Goal: Task Accomplishment & Management: Use online tool/utility

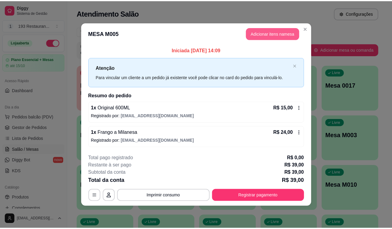
scroll to position [55, 0]
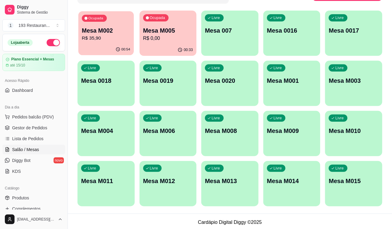
click at [97, 42] on div "Ocupada Mesa M002 R$ 35,90" at bounding box center [105, 27] width 55 height 33
click at [158, 19] on p "Ocupada" at bounding box center [157, 17] width 15 height 5
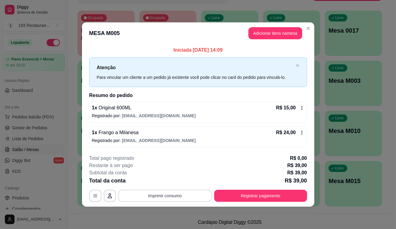
click at [174, 196] on button "Imprimir consumo" at bounding box center [165, 196] width 94 height 12
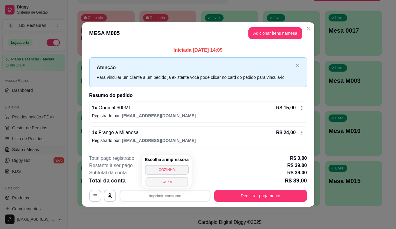
click at [168, 183] on button "CAIXA" at bounding box center [167, 181] width 42 height 9
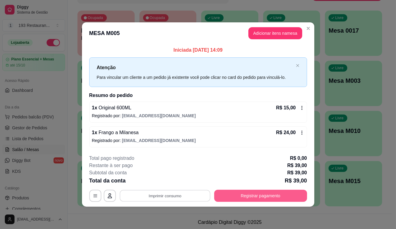
click at [260, 196] on button "Registrar pagamento" at bounding box center [260, 196] width 93 height 12
click at [243, 193] on button "Registrar pagamento" at bounding box center [260, 196] width 90 height 12
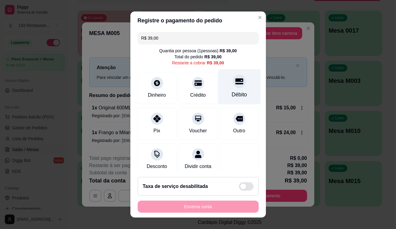
click at [226, 87] on div "Débito" at bounding box center [239, 86] width 43 height 35
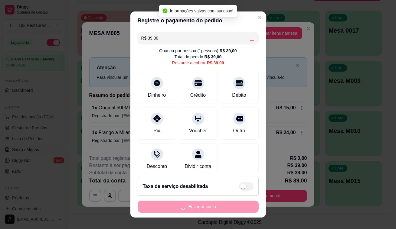
type input "R$ 0,00"
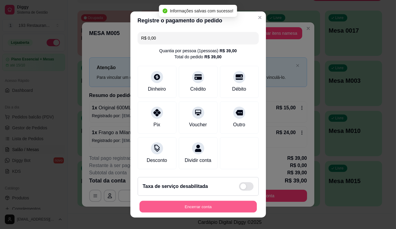
click at [223, 209] on button "Encerrar conta" at bounding box center [198, 207] width 117 height 12
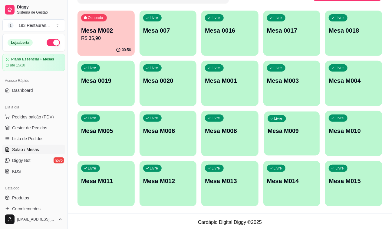
click at [287, 127] on p "Mesa M009" at bounding box center [292, 131] width 48 height 8
click at [121, 38] on p "R$ 35,90" at bounding box center [106, 38] width 50 height 7
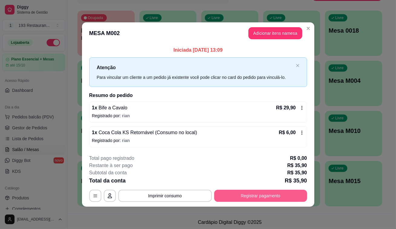
click at [245, 197] on button "Registrar pagamento" at bounding box center [260, 196] width 93 height 12
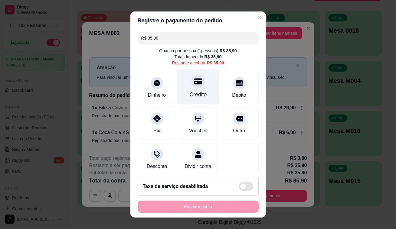
click at [197, 88] on div "Crédito" at bounding box center [198, 86] width 43 height 35
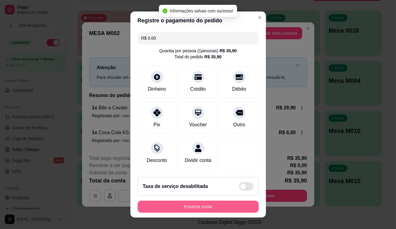
type input "R$ 0,00"
click at [216, 209] on button "Encerrar conta" at bounding box center [198, 207] width 117 height 12
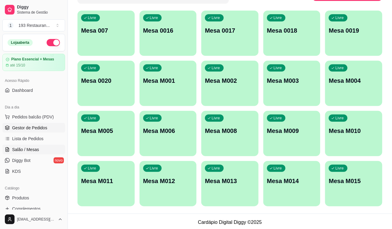
click at [36, 127] on span "Gestor de Pedidos" at bounding box center [29, 128] width 35 height 6
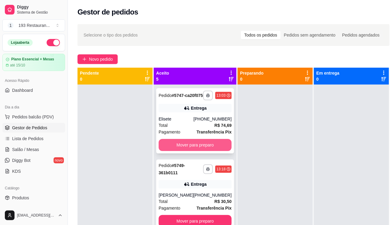
click at [198, 151] on button "Mover para preparo" at bounding box center [195, 145] width 73 height 12
click at [198, 215] on button "Mover para preparo" at bounding box center [195, 221] width 73 height 12
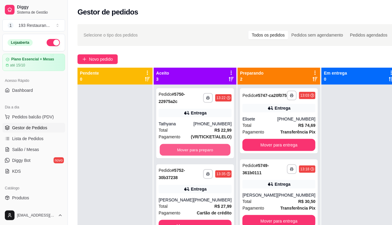
click at [197, 149] on button "Mover para preparo" at bounding box center [195, 150] width 71 height 12
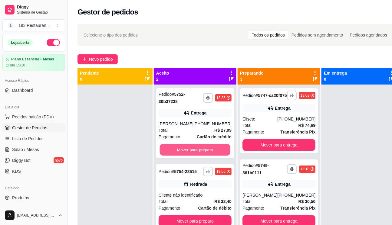
click at [197, 149] on button "Mover para preparo" at bounding box center [195, 150] width 71 height 12
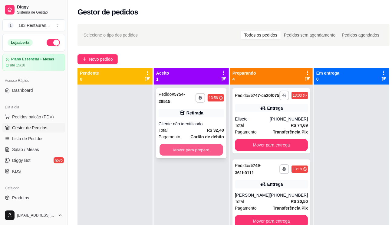
click at [219, 148] on button "Mover para preparo" at bounding box center [191, 150] width 64 height 12
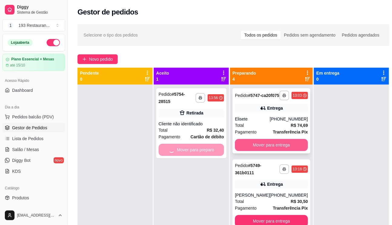
click at [271, 147] on button "Mover para entrega" at bounding box center [271, 145] width 73 height 12
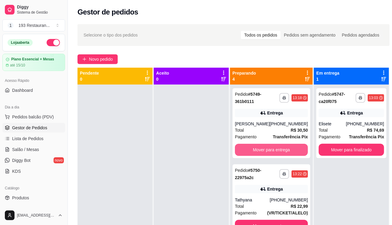
click at [271, 147] on button "Mover para entrega" at bounding box center [271, 150] width 73 height 12
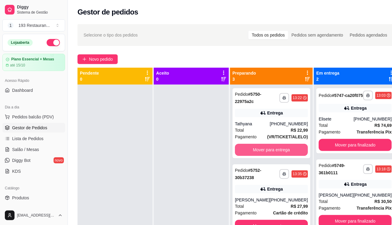
click at [271, 147] on button "Mover para entrega" at bounding box center [271, 150] width 73 height 12
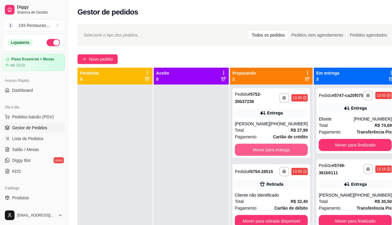
click at [271, 148] on button "Mover para entrega" at bounding box center [271, 150] width 73 height 12
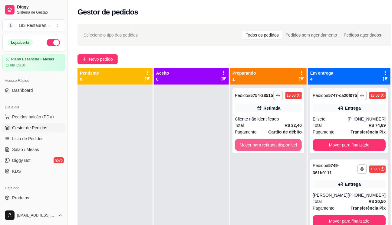
click at [271, 148] on button "Mover para retirada disponível" at bounding box center [268, 145] width 67 height 12
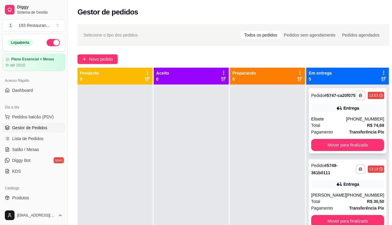
click at [346, 140] on div "**********" at bounding box center [348, 120] width 78 height 65
click at [346, 149] on button "Mover para finalizado" at bounding box center [347, 145] width 73 height 12
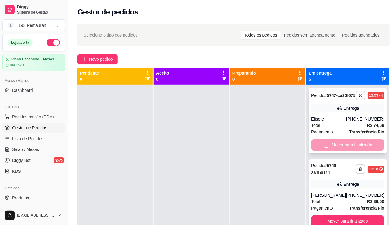
click at [347, 215] on button "Mover para finalizado" at bounding box center [347, 221] width 73 height 12
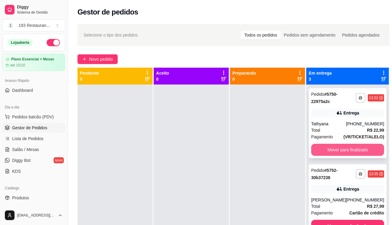
click at [347, 149] on button "Mover para finalizado" at bounding box center [347, 150] width 73 height 12
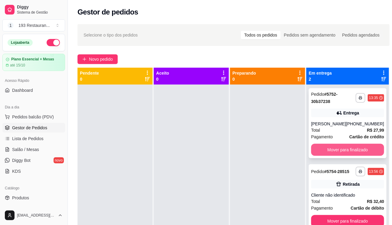
click at [347, 149] on button "Mover para finalizado" at bounding box center [347, 150] width 73 height 12
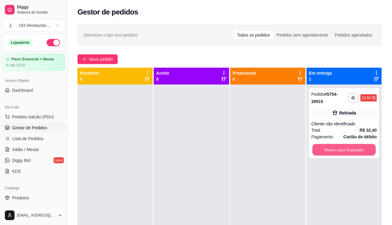
click at [347, 149] on button "Mover para finalizado" at bounding box center [344, 150] width 64 height 12
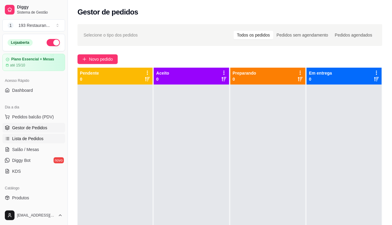
click at [27, 137] on span "Lista de Pedidos" at bounding box center [27, 139] width 31 height 6
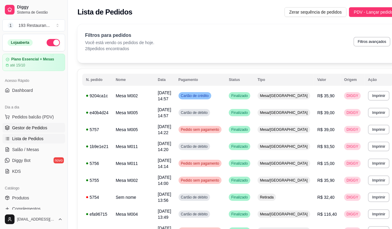
click at [30, 128] on span "Gestor de Pedidos" at bounding box center [29, 128] width 35 height 6
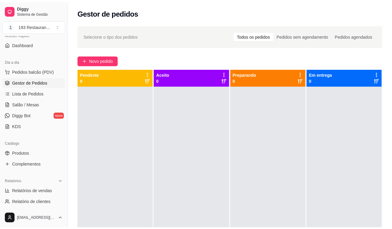
scroll to position [82, 0]
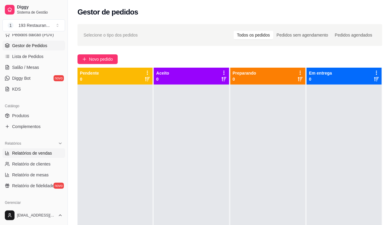
click at [40, 156] on link "Relatórios de vendas" at bounding box center [33, 154] width 63 height 10
select select "ALL"
select select "0"
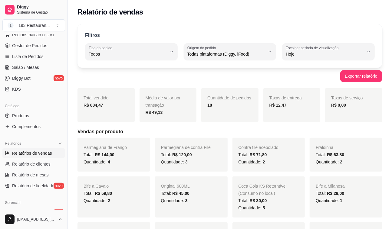
click at [42, 33] on div "Diggy Sistema de Gestão 1 193 Restauran ... Loja aberta Plano Essencial + Mesas…" at bounding box center [33, 114] width 67 height 229
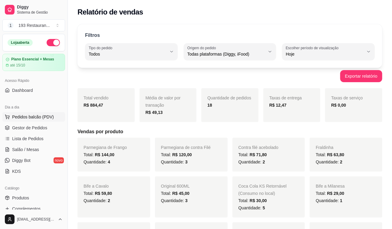
click at [36, 117] on span "Pedidos balcão (PDV)" at bounding box center [33, 117] width 42 height 6
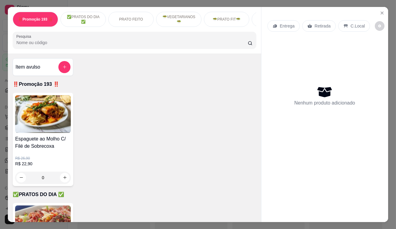
click at [316, 20] on div "Retirada" at bounding box center [319, 25] width 34 height 11
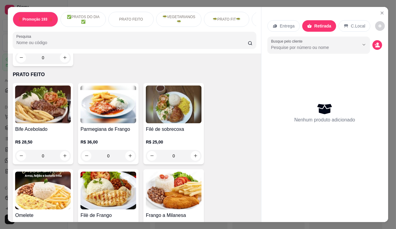
scroll to position [220, 0]
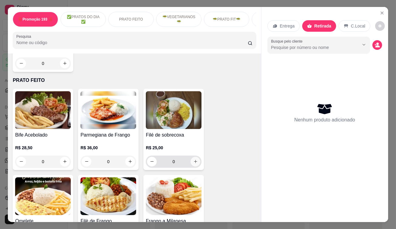
click at [194, 162] on icon "increase-product-quantity" at bounding box center [195, 161] width 5 height 5
type input "1"
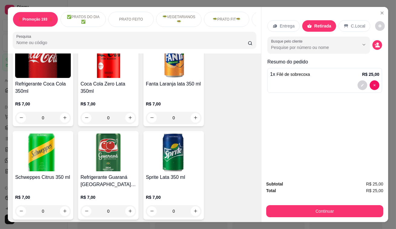
scroll to position [2146, 0]
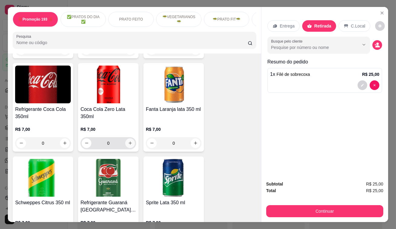
click at [128, 141] on icon "increase-product-quantity" at bounding box center [130, 143] width 5 height 5
type input "1"
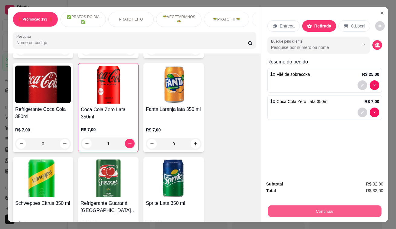
click at [296, 208] on button "Continuar" at bounding box center [324, 212] width 113 height 12
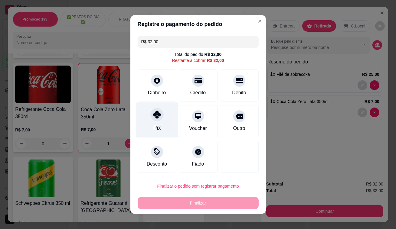
click at [156, 115] on icon at bounding box center [157, 115] width 8 height 8
type input "R$ 0,00"
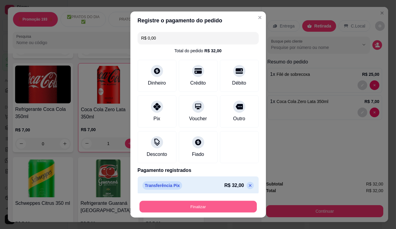
click at [192, 209] on button "Finalizar" at bounding box center [198, 207] width 117 height 12
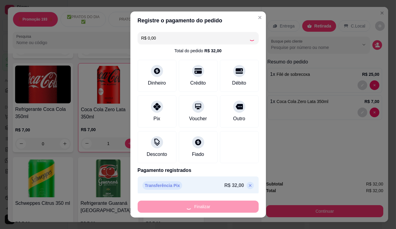
type input "0"
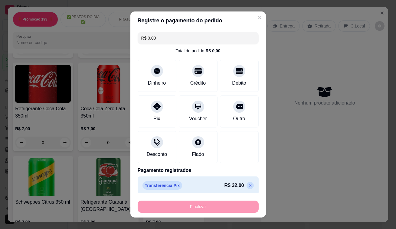
type input "-R$ 32,00"
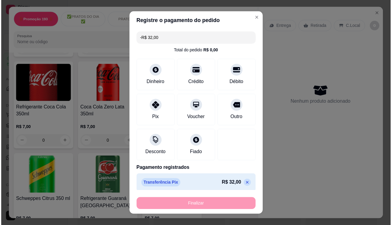
scroll to position [2145, 0]
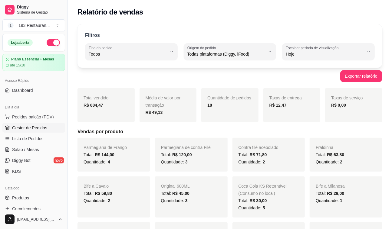
click at [34, 129] on span "Gestor de Pedidos" at bounding box center [29, 128] width 35 height 6
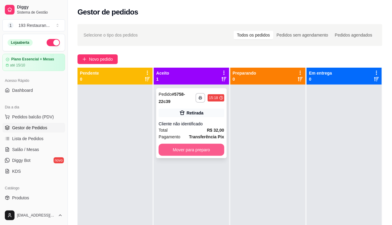
click at [216, 151] on button "Mover para preparo" at bounding box center [191, 150] width 65 height 12
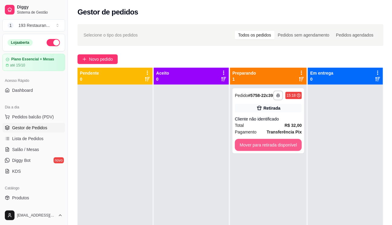
click at [295, 147] on button "Mover para retirada disponível" at bounding box center [268, 145] width 67 height 12
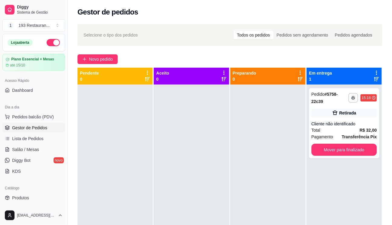
click at [377, 146] on div "**********" at bounding box center [344, 123] width 70 height 70
click at [364, 151] on button "Mover para finalizado" at bounding box center [343, 150] width 65 height 12
